Goal: Transaction & Acquisition: Obtain resource

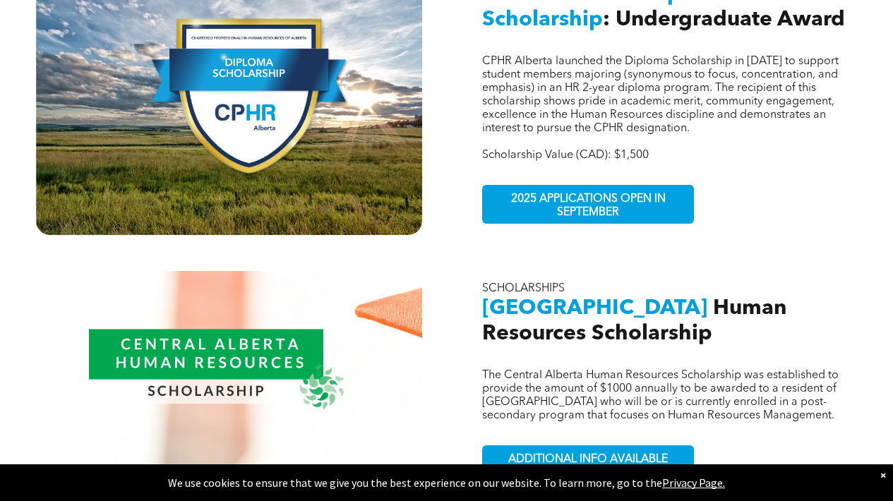
scroll to position [783, 0]
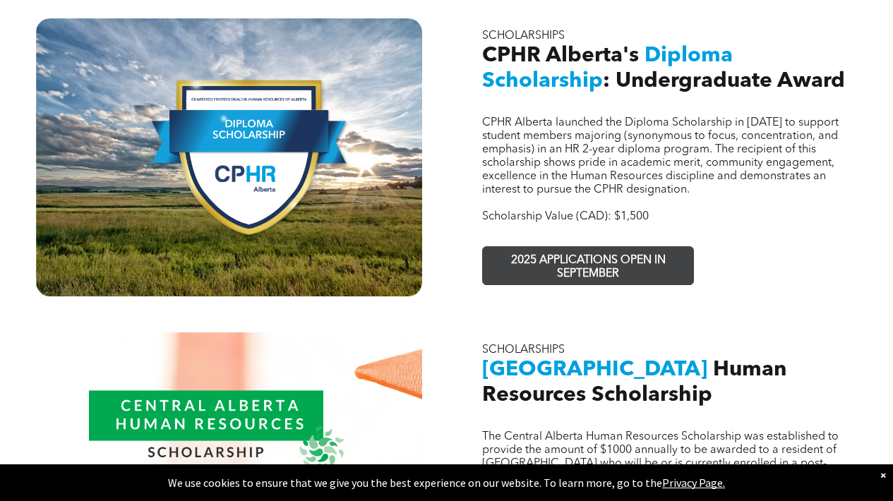
click at [584, 247] on span "2025 APPLICATIONS OPEN IN SEPTEMBER" at bounding box center [588, 267] width 206 height 41
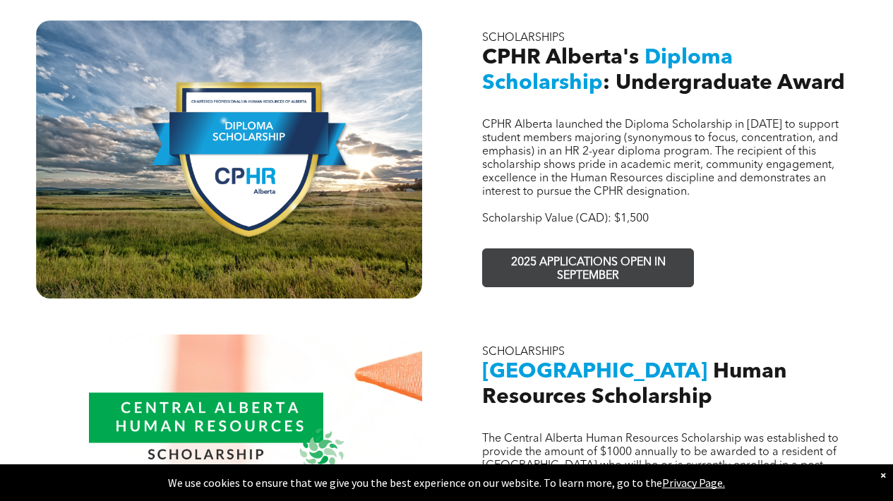
click at [586, 249] on span "2025 APPLICATIONS OPEN IN SEPTEMBER" at bounding box center [588, 269] width 206 height 41
